Goal: Connect with others: Connect with others

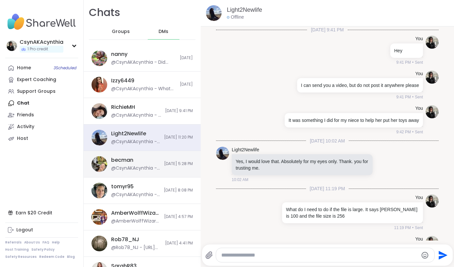
scroll to position [81, 0]
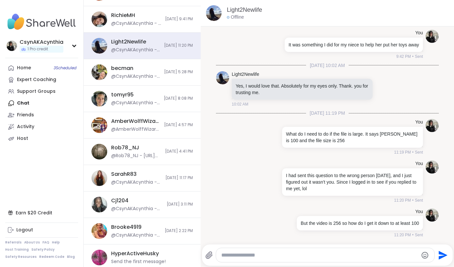
click at [24, 102] on div "Home 3 Scheduled Expert Coaching Support Groups Chat Friends Activity Host" at bounding box center [41, 103] width 73 height 82
click at [20, 102] on div "Home 3 Scheduled Expert Coaching Support Groups Chat Friends Activity Host" at bounding box center [41, 103] width 73 height 82
click at [22, 103] on div "Home 3 Scheduled Expert Coaching Support Groups Chat Friends Activity Host" at bounding box center [41, 103] width 73 height 82
click at [63, 8] on nav "CsynAKAcynthia 1 Pro credit Profile Membership Settings Help Home 3 Scheduled E…" at bounding box center [42, 133] width 84 height 267
click at [234, 175] on div "You I had sent this question to the wrong person [DATE], and I just figured out…" at bounding box center [327, 182] width 222 height 48
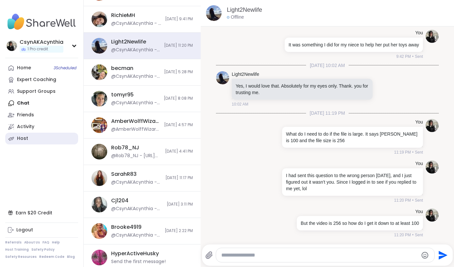
click at [24, 139] on div "Host" at bounding box center [22, 138] width 11 height 7
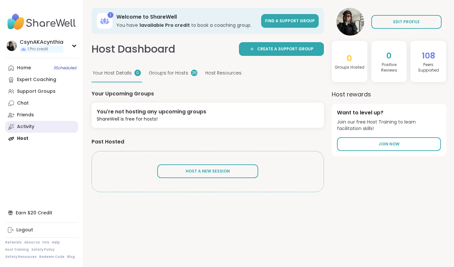
click at [27, 125] on div "Activity" at bounding box center [25, 126] width 17 height 7
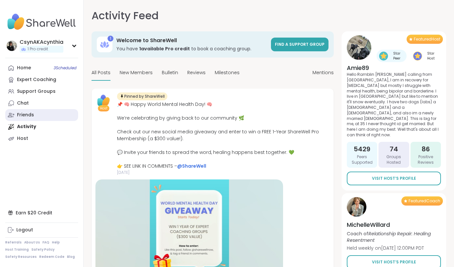
click at [29, 113] on div "Friends" at bounding box center [25, 115] width 17 height 7
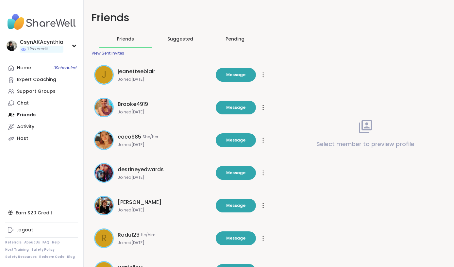
click at [120, 53] on div "View Sent Invites" at bounding box center [107, 53] width 33 height 5
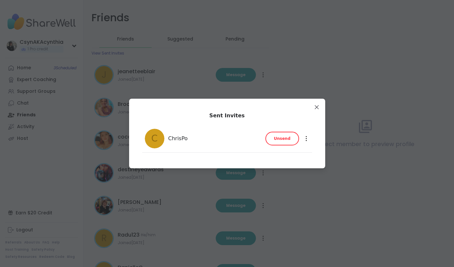
click at [279, 140] on span "Unsend" at bounding box center [282, 139] width 17 height 6
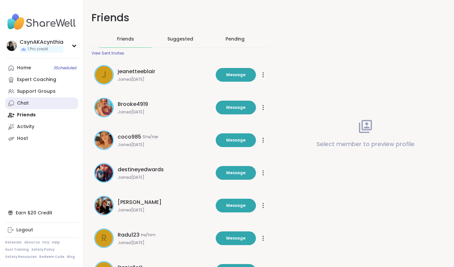
click at [28, 101] on div "Chat" at bounding box center [23, 103] width 12 height 7
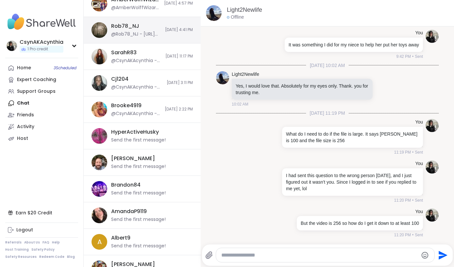
scroll to position [214, 0]
